Goal: Task Accomplishment & Management: Complete application form

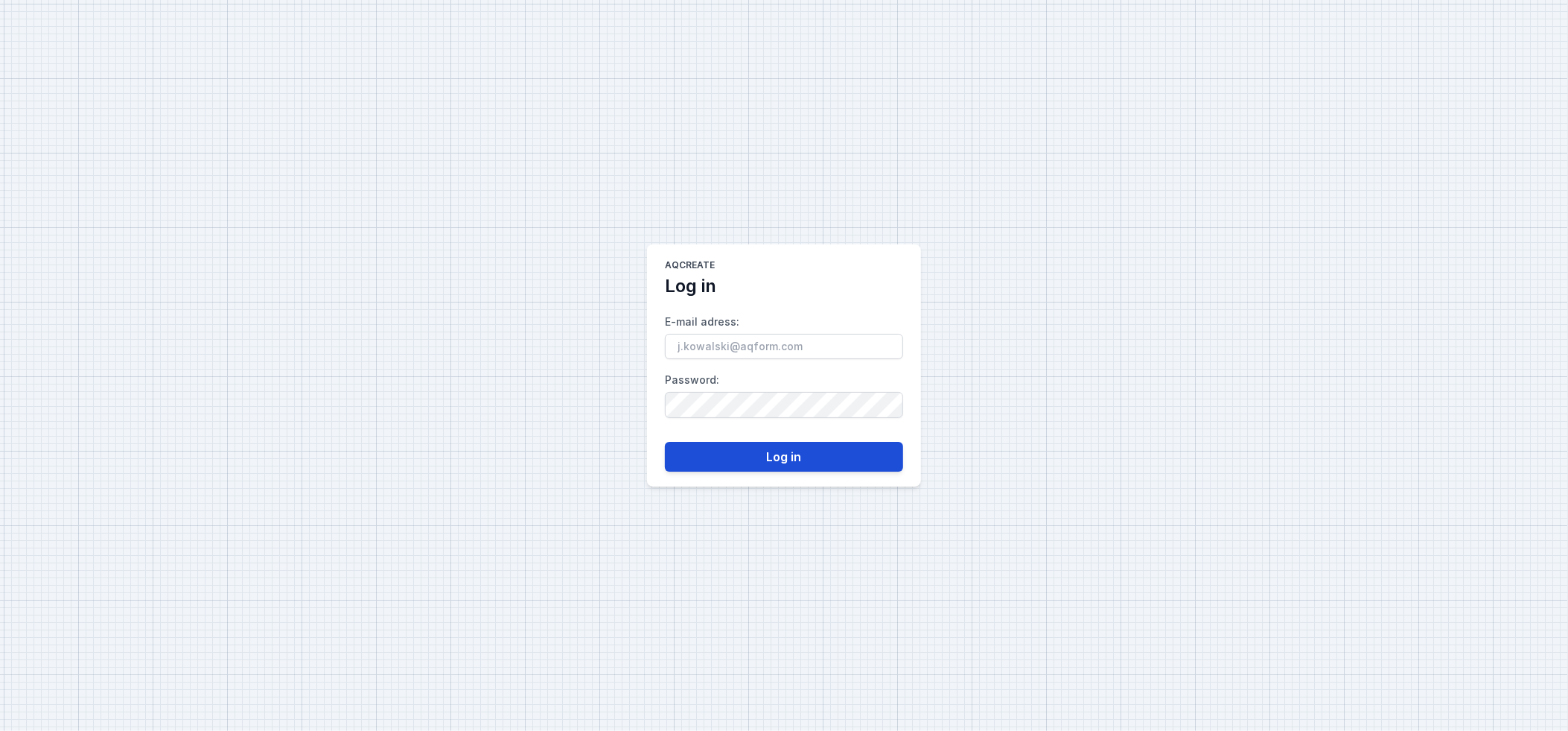
type input "[EMAIL_ADDRESS][DOMAIN_NAME]"
click at [776, 458] on button "Log in" at bounding box center [784, 456] width 238 height 29
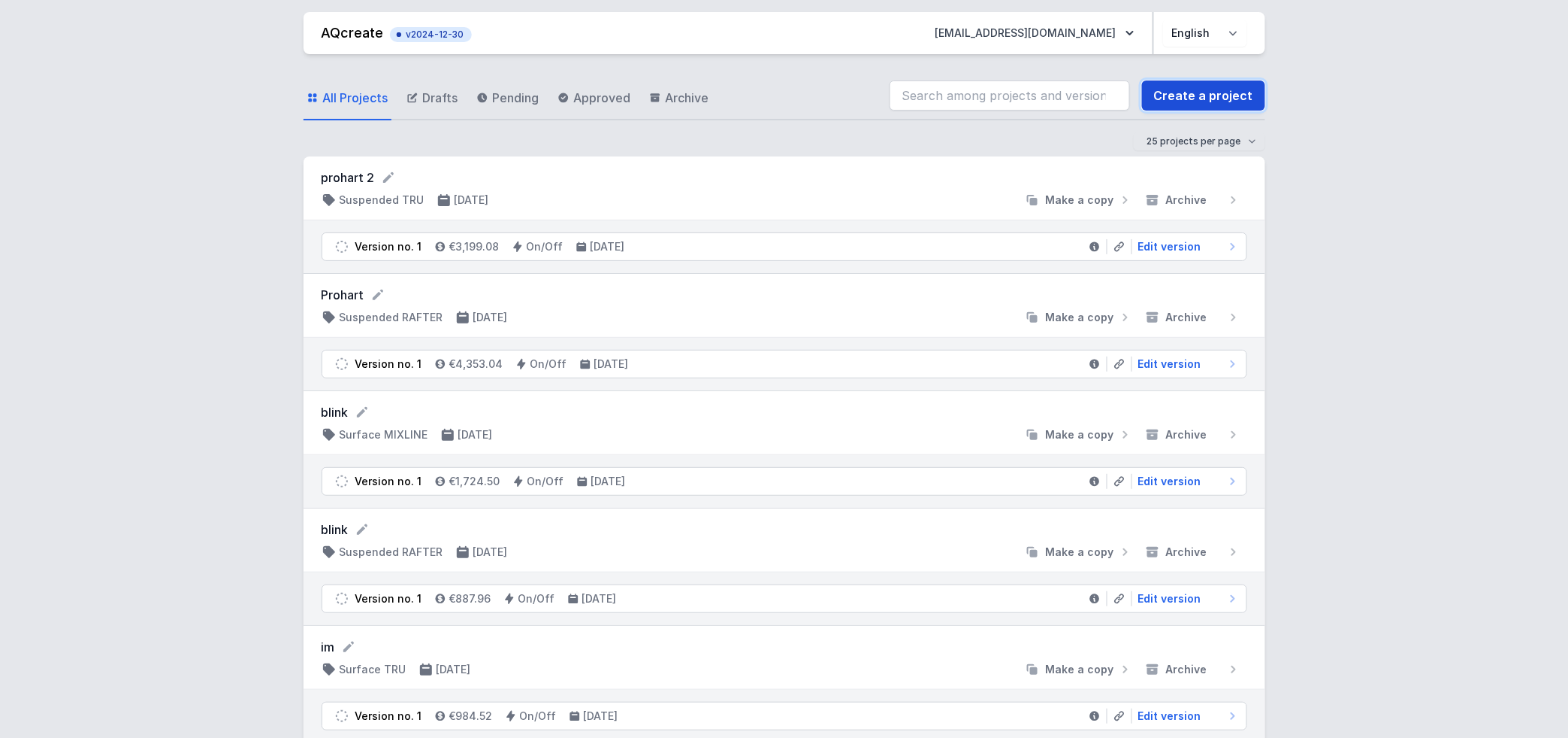
click at [1233, 95] on link "Create a project" at bounding box center [1203, 96] width 123 height 30
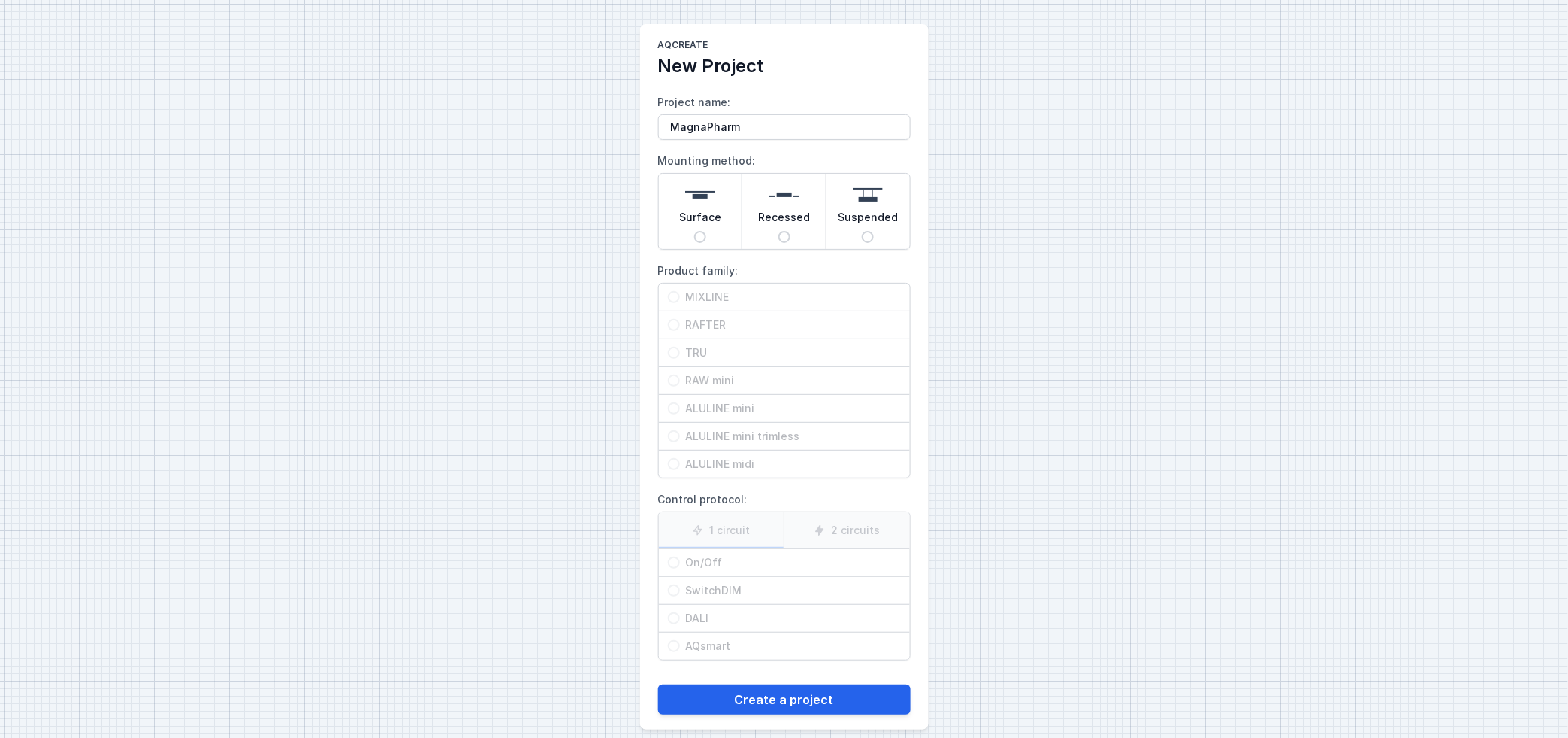
type input "MagnaPharm"
click at [865, 239] on input "Suspended" at bounding box center [868, 237] width 12 height 12
radio input "true"
click at [680, 321] on span "RAFTER" at bounding box center [791, 325] width 221 height 15
click at [680, 321] on input "RAFTER" at bounding box center [674, 325] width 12 height 12
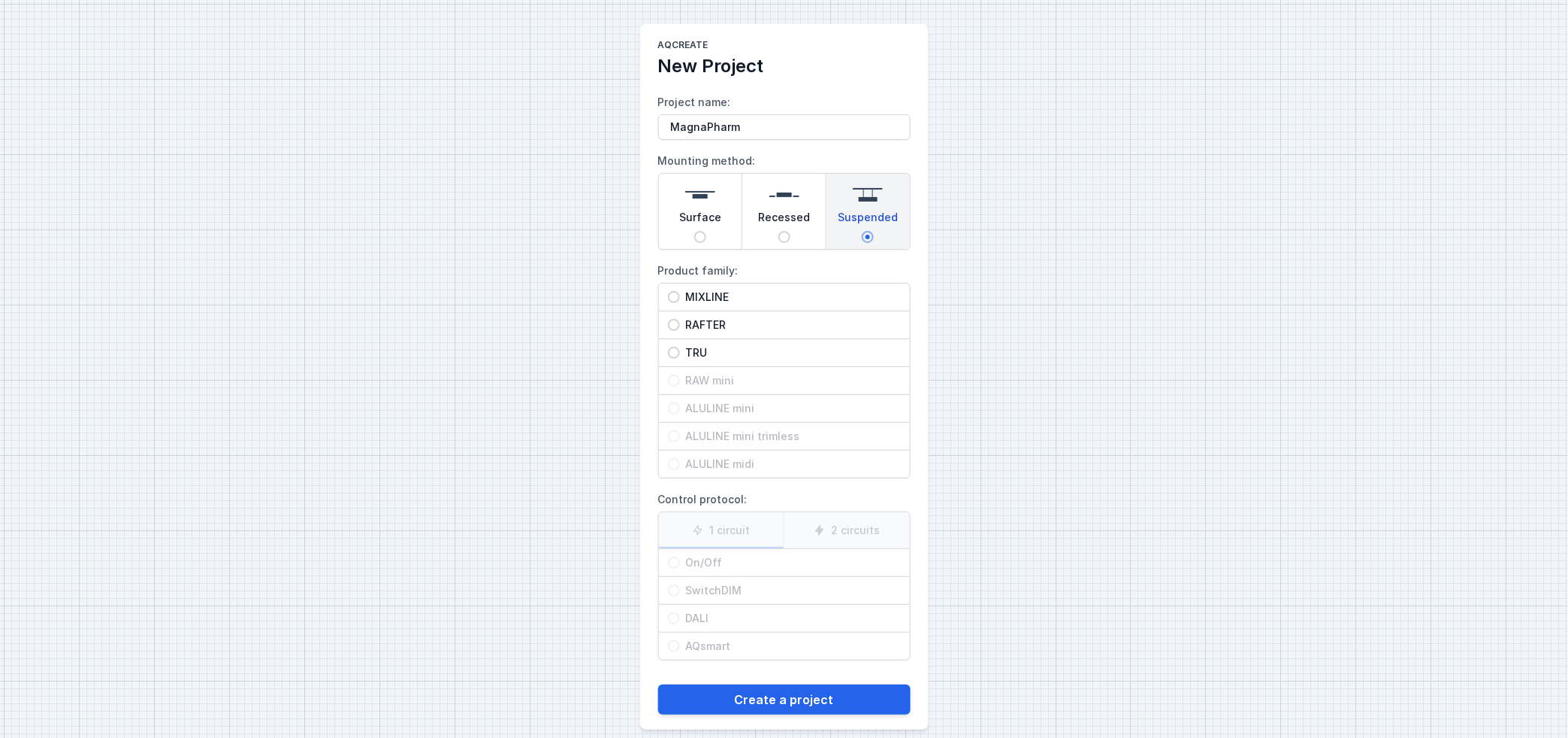
radio input "true"
click at [683, 566] on span "On/Off" at bounding box center [791, 561] width 221 height 15
click at [680, 566] on input "On/Off" at bounding box center [674, 562] width 12 height 12
radio input "true"
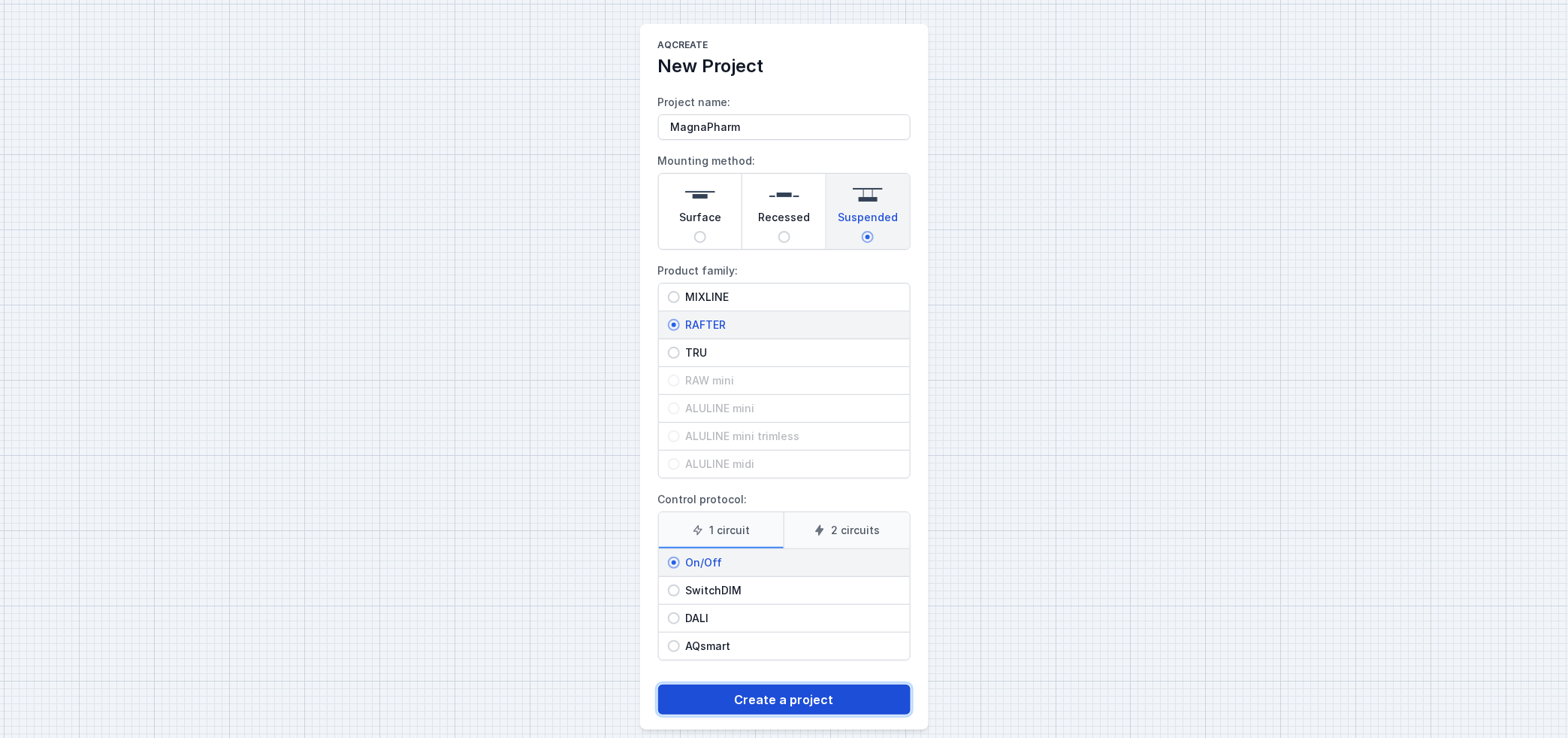
click at [727, 699] on button "Create a project" at bounding box center [785, 699] width 252 height 30
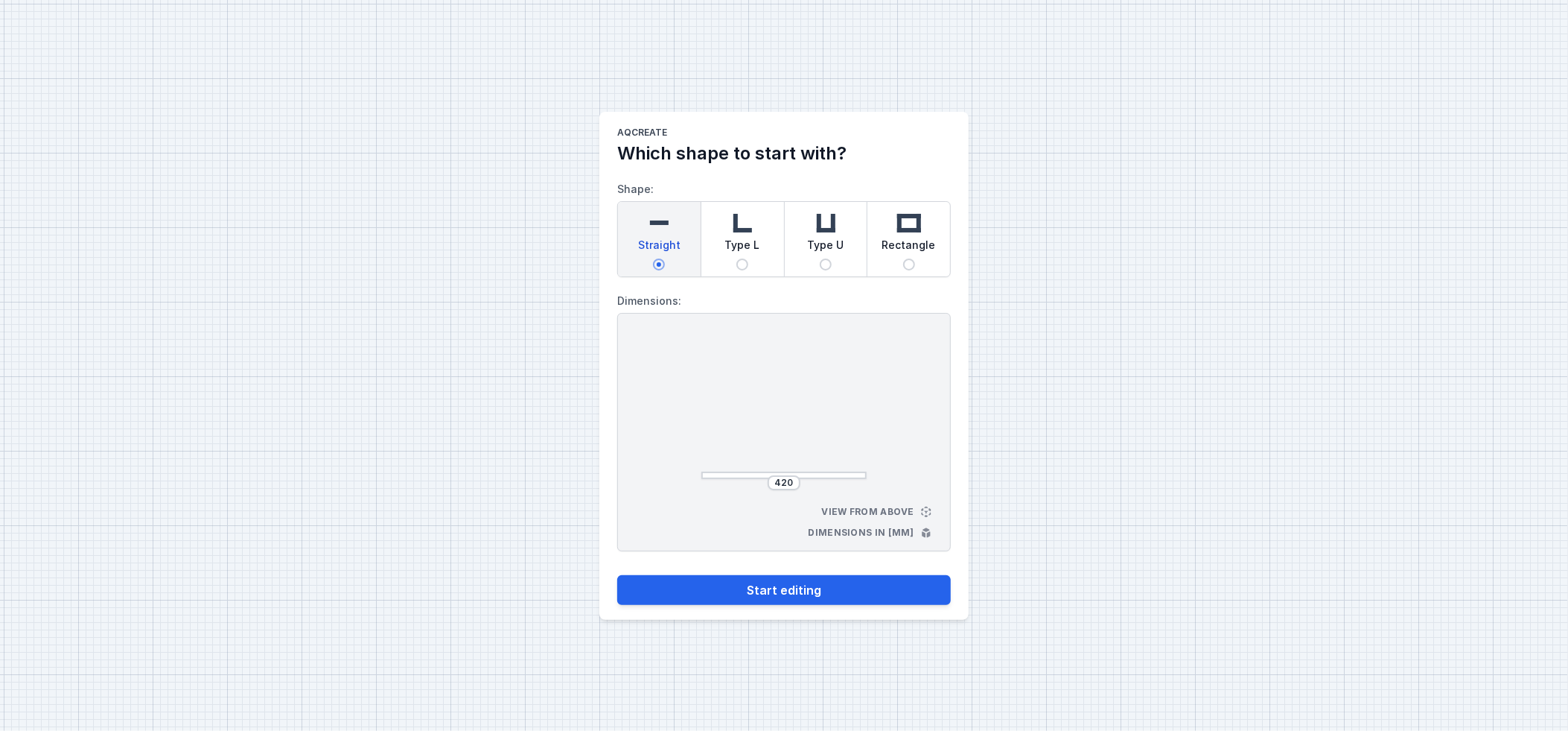
click at [900, 241] on span "Rectangle" at bounding box center [909, 247] width 54 height 21
click at [903, 258] on input "Rectangle" at bounding box center [909, 264] width 12 height 12
radio input "true"
drag, startPoint x: 712, startPoint y: 408, endPoint x: 731, endPoint y: 413, distance: 19.6
click at [729, 411] on input "450" at bounding box center [720, 408] width 23 height 12
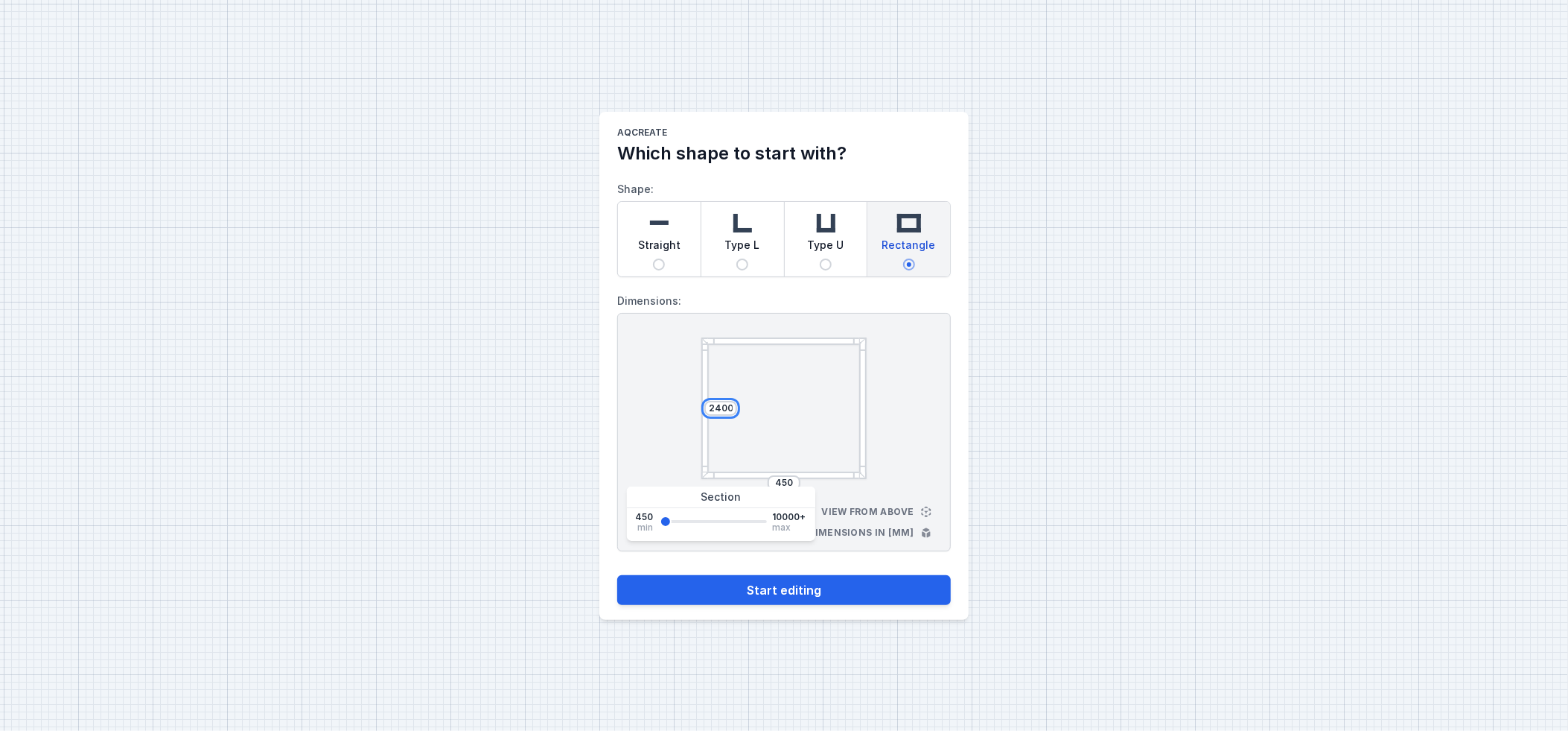
type input "2400"
click at [792, 481] on input "450" at bounding box center [784, 483] width 23 height 12
type input "4"
type input "3200"
click at [678, 458] on div "2400 3200 View from above Dimensions in [mm]" at bounding box center [784, 432] width 333 height 238
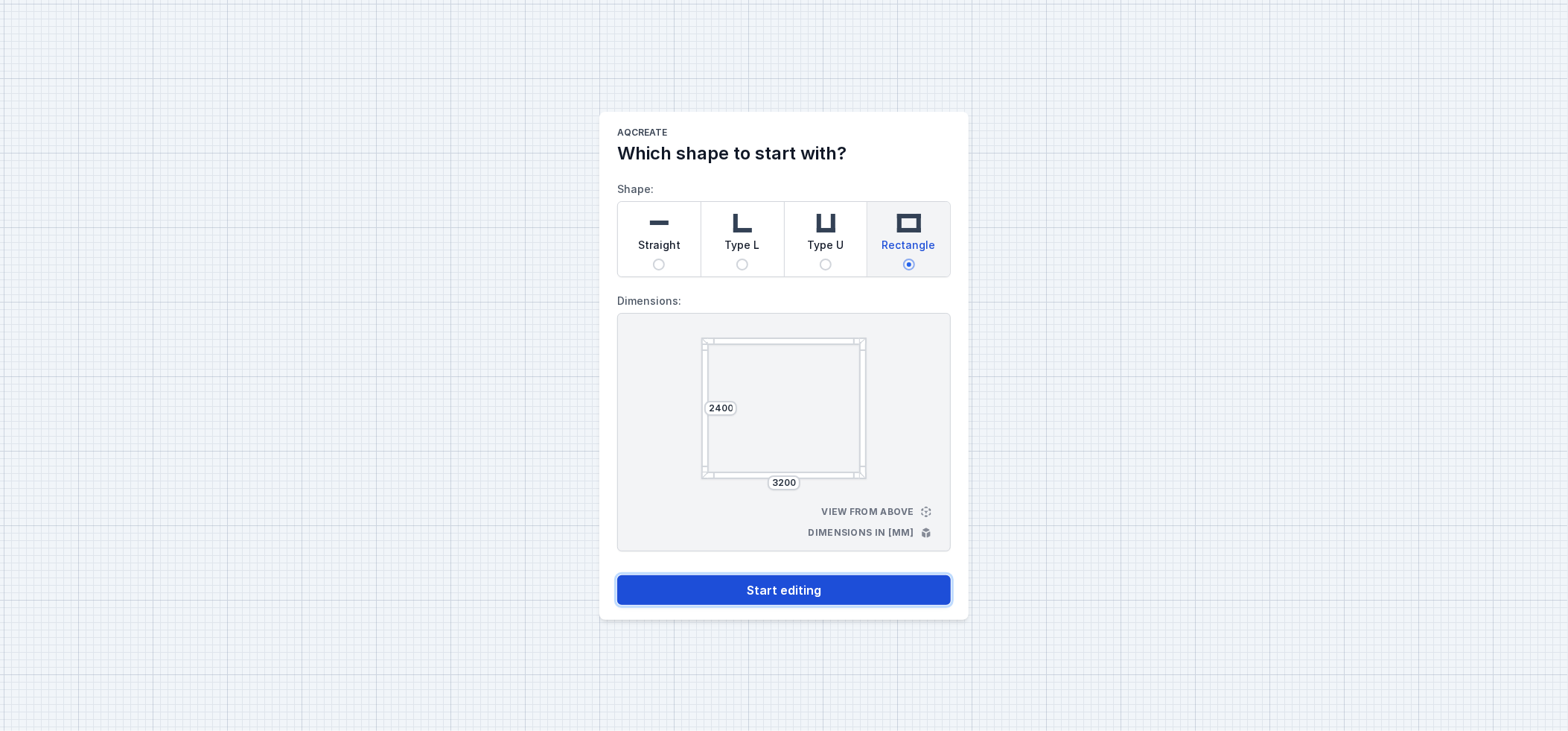
click at [722, 593] on button "Start editing" at bounding box center [784, 589] width 333 height 29
select select "M"
select select "3000"
